Goal: Contribute content

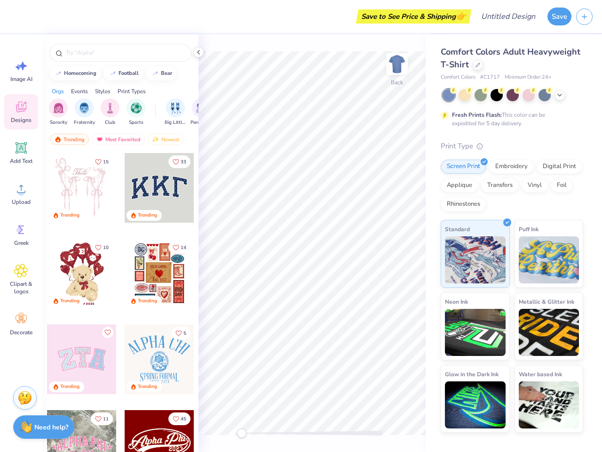
click at [560, 16] on button "Save" at bounding box center [560, 17] width 24 height 18
click at [585, 16] on line "button" at bounding box center [585, 16] width 5 height 0
click at [21, 71] on icon at bounding box center [21, 66] width 14 height 14
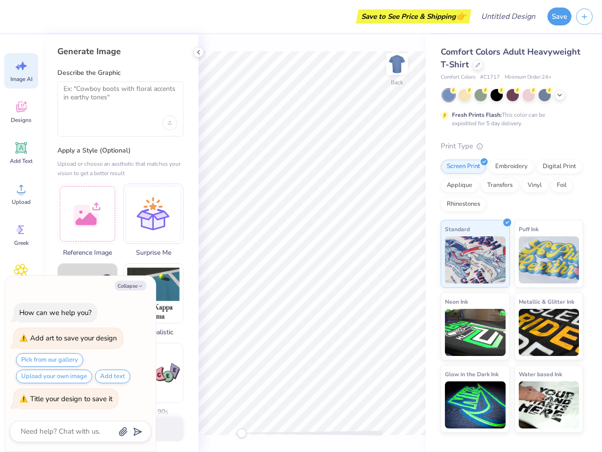
click at [21, 112] on icon at bounding box center [21, 107] width 10 height 11
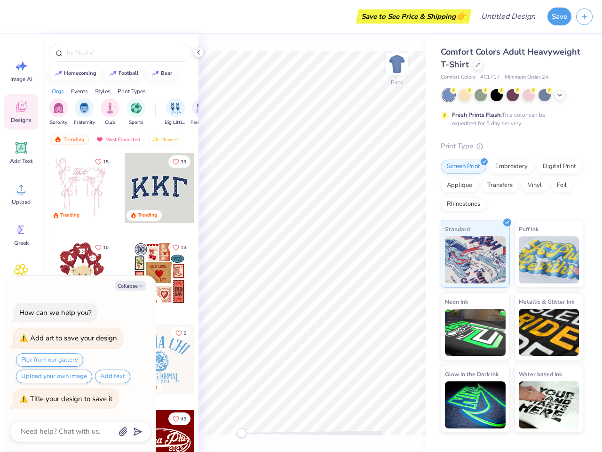
click at [21, 152] on icon at bounding box center [21, 147] width 11 height 11
click at [21, 193] on circle at bounding box center [21, 192] width 7 height 7
type textarea "x"
